Goal: Information Seeking & Learning: Learn about a topic

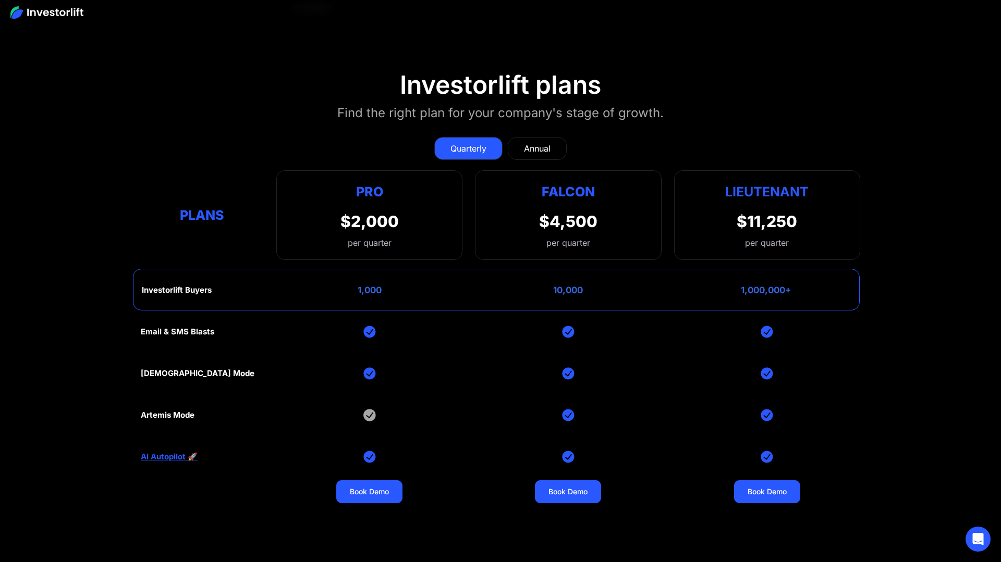
scroll to position [4250, 0]
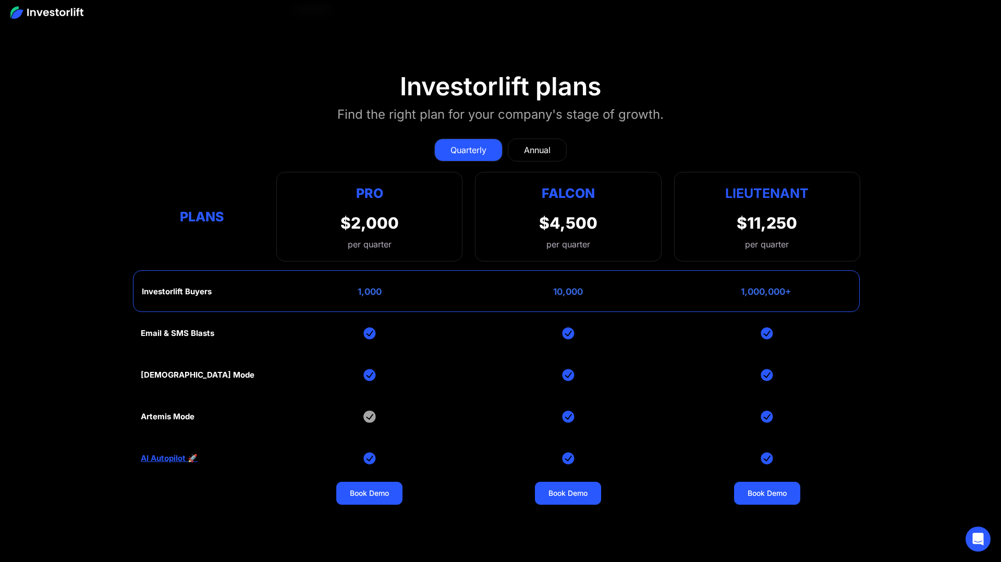
click at [540, 145] on div "Annual" at bounding box center [537, 150] width 27 height 13
click at [482, 146] on div "Quarterly" at bounding box center [468, 150] width 36 height 13
click at [538, 144] on div "Annual" at bounding box center [537, 150] width 27 height 13
click at [463, 145] on div "Quarterly" at bounding box center [468, 150] width 36 height 13
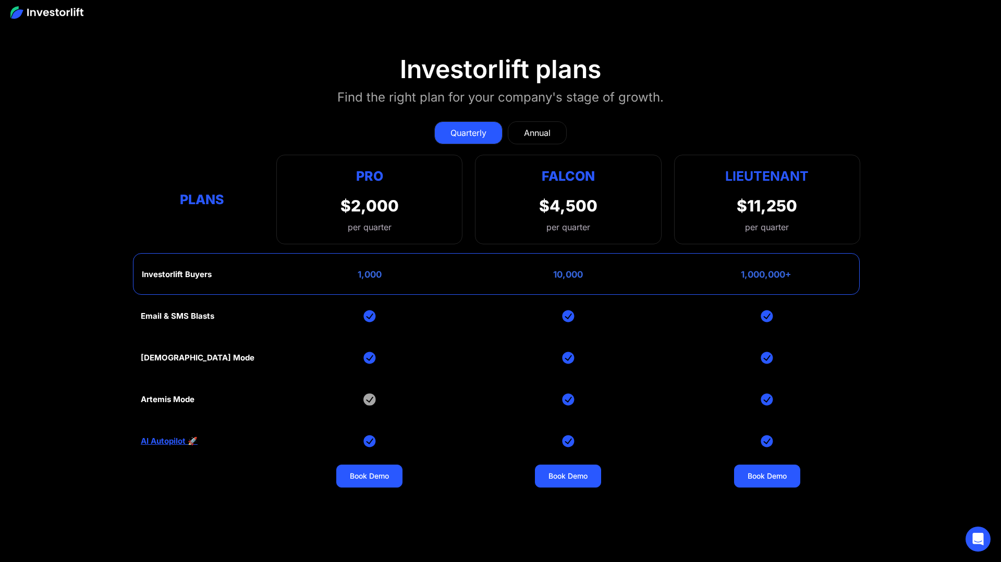
scroll to position [4264, 0]
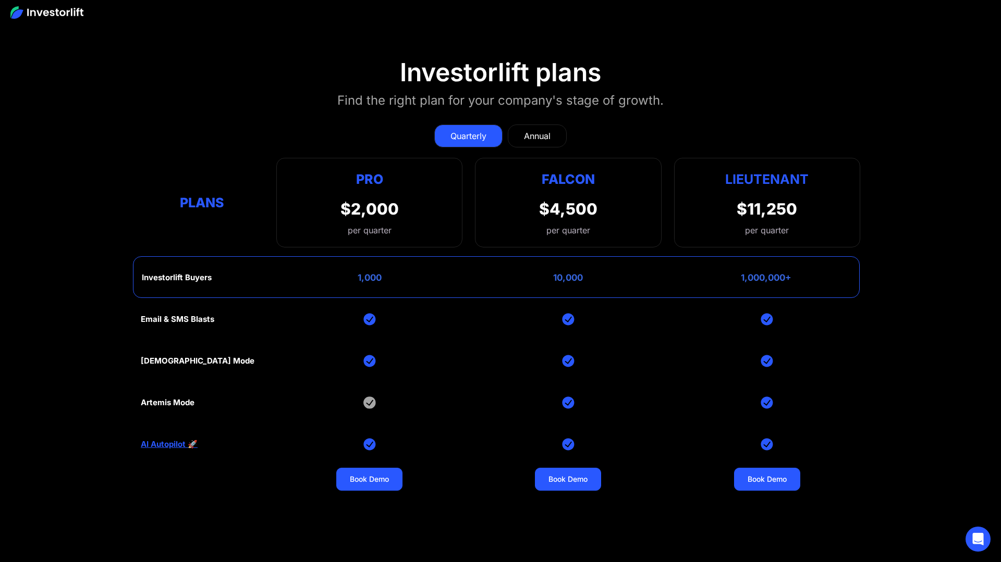
click at [540, 134] on div "Annual" at bounding box center [537, 136] width 27 height 13
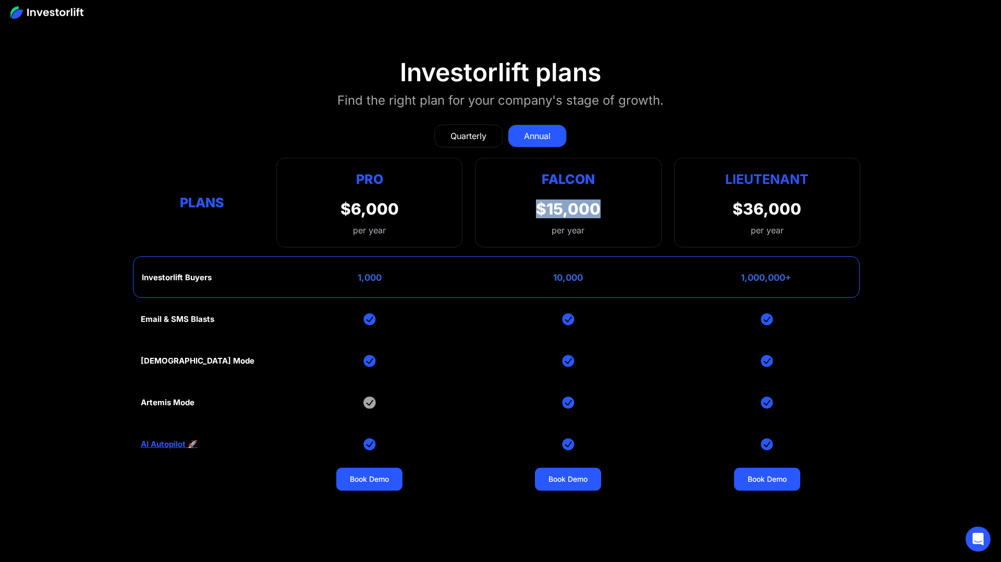
drag, startPoint x: 535, startPoint y: 203, endPoint x: 620, endPoint y: 214, distance: 85.1
click at [620, 214] on div "Falcon $15,000 per year" at bounding box center [568, 203] width 186 height 90
click at [616, 211] on div "Falcon $15,000 per year" at bounding box center [568, 203] width 186 height 90
click at [158, 441] on link "AI Autopilot 🚀" at bounding box center [169, 444] width 57 height 9
